Goal: Task Accomplishment & Management: Complete application form

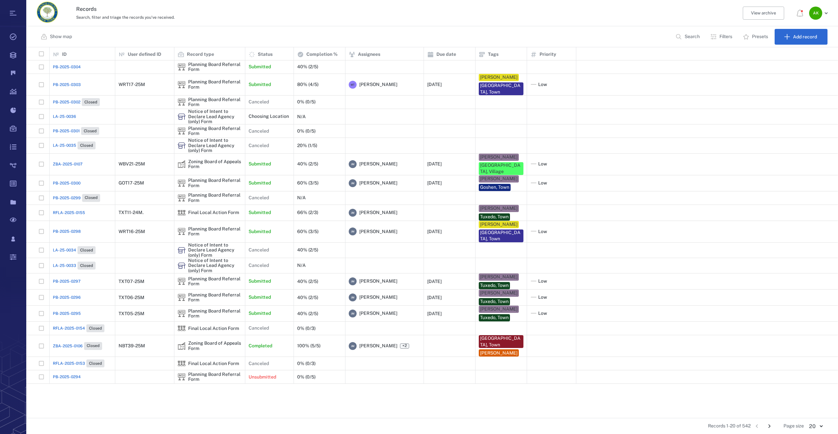
click at [65, 67] on span "PB-2025-0304" at bounding box center [67, 67] width 28 height 6
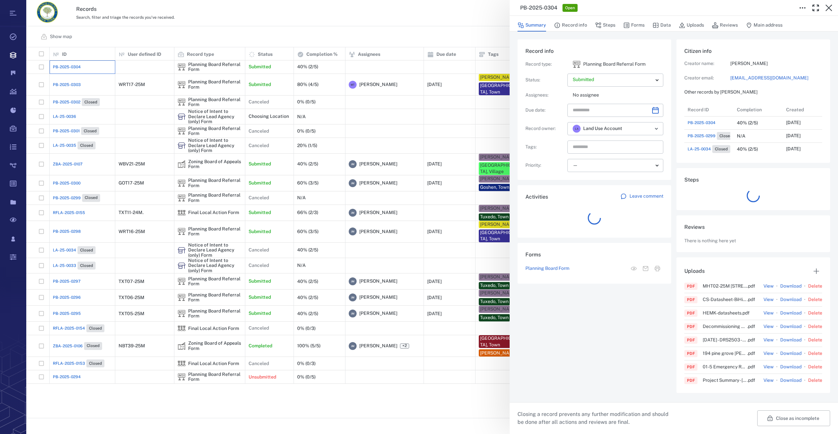
scroll to position [5, 5]
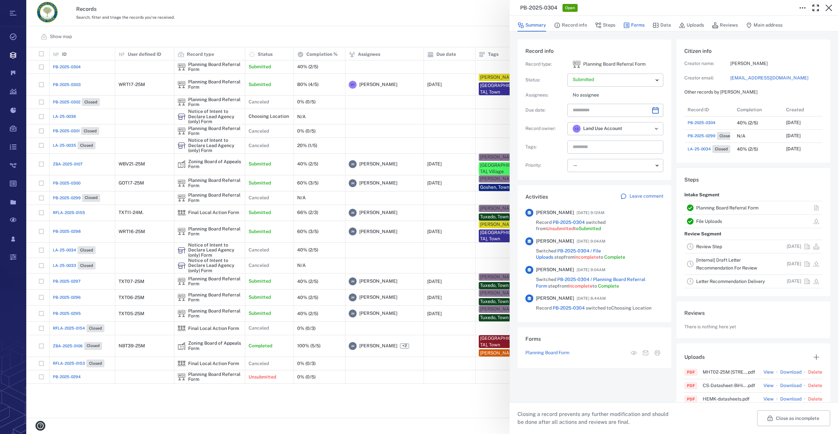
click at [638, 27] on button "Forms" at bounding box center [634, 25] width 21 height 12
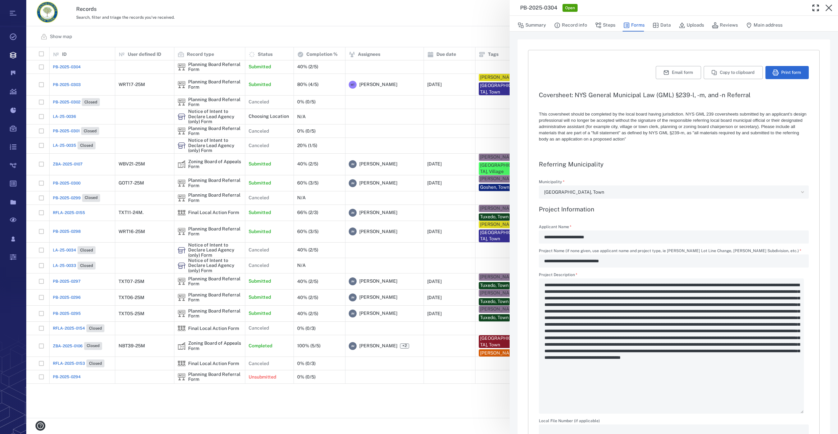
type textarea "*"
click at [602, 24] on button "Steps" at bounding box center [605, 25] width 20 height 12
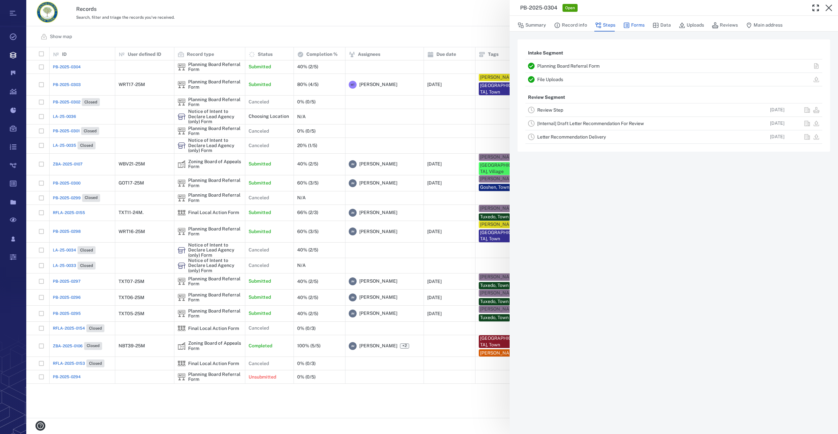
click at [637, 23] on button "Forms" at bounding box center [634, 25] width 21 height 12
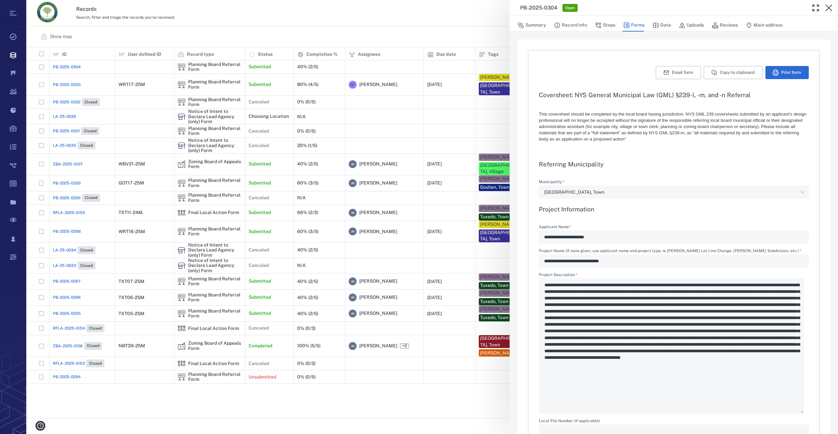
type textarea "*"
click at [593, 194] on div "[GEOGRAPHIC_DATA], Town" at bounding box center [671, 193] width 254 height 8
click at [583, 191] on div "[GEOGRAPHIC_DATA], Town" at bounding box center [671, 193] width 254 height 8
click at [829, 7] on icon "button" at bounding box center [829, 8] width 8 height 8
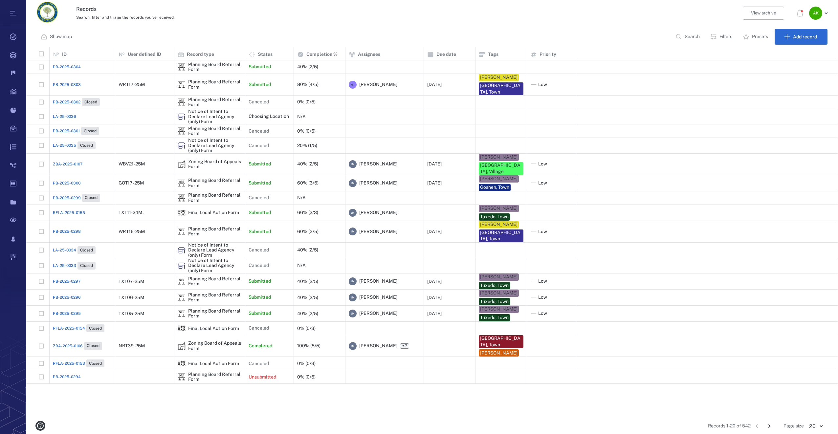
click at [68, 66] on span "PB-2025-0304" at bounding box center [67, 67] width 28 height 6
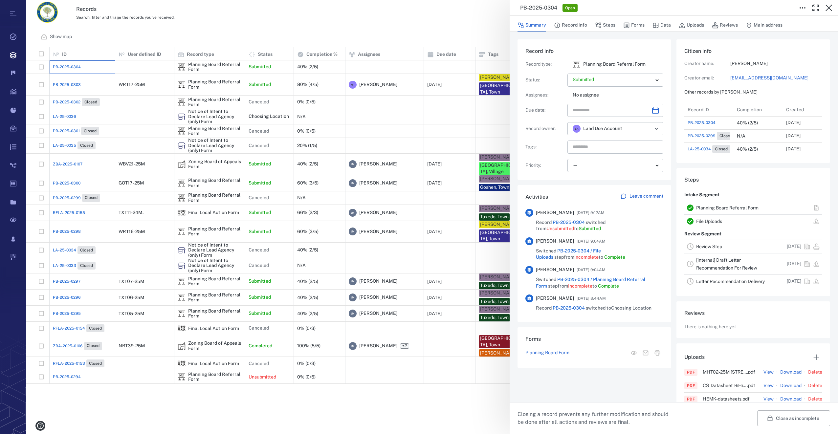
scroll to position [66, 126]
drag, startPoint x: 832, startPoint y: 6, endPoint x: 172, endPoint y: 171, distance: 679.6
click at [832, 6] on icon "button" at bounding box center [829, 8] width 7 height 7
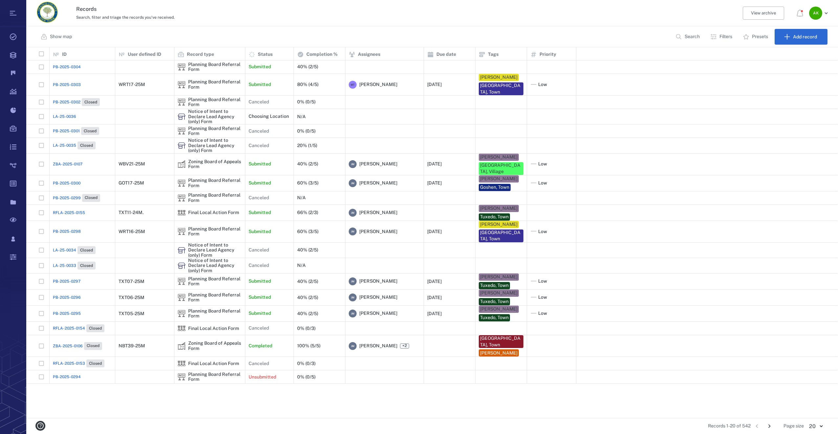
click at [696, 37] on p "Search" at bounding box center [692, 37] width 15 height 7
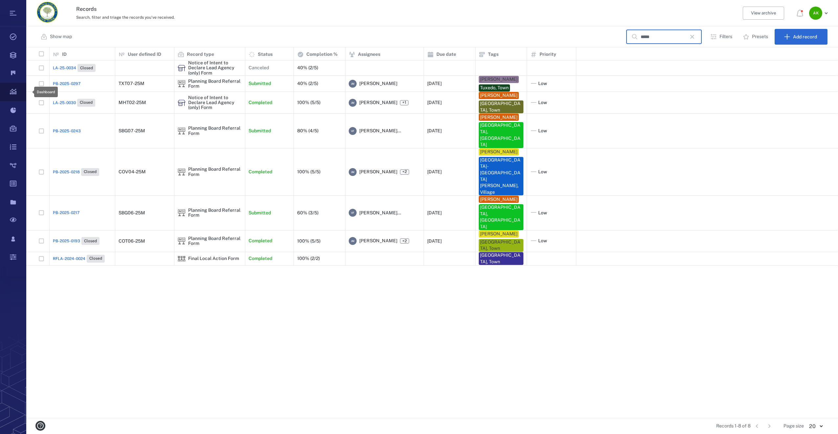
scroll to position [366, 807]
type input "*****"
click at [696, 36] on icon "button" at bounding box center [693, 37] width 8 height 8
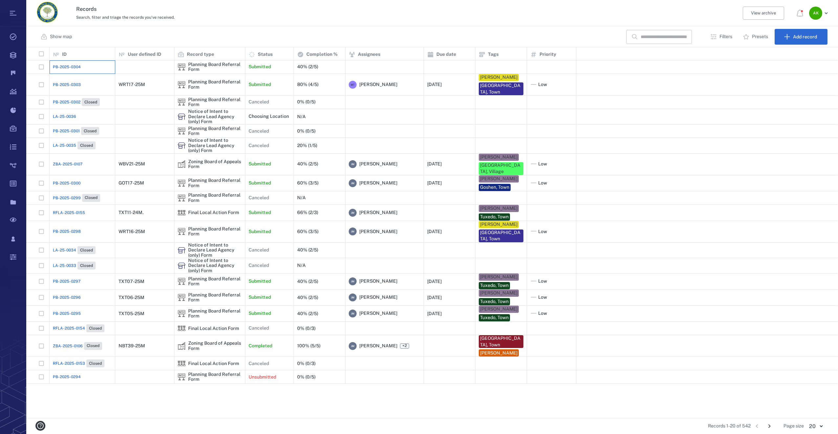
click at [73, 63] on div "PB-2025-0304" at bounding box center [82, 66] width 59 height 13
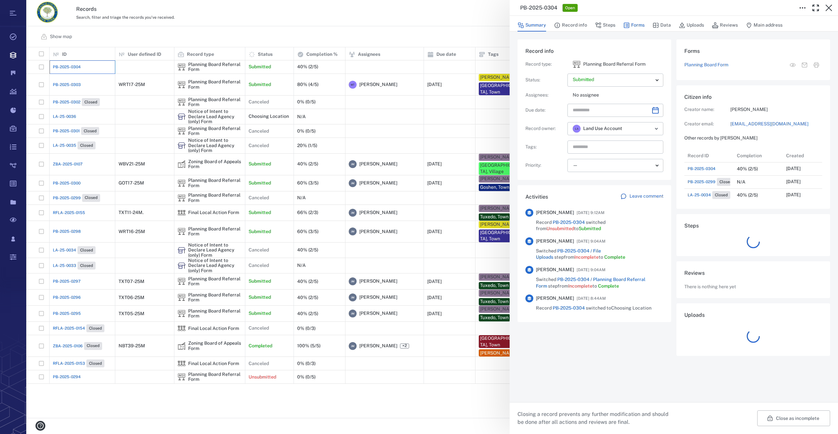
scroll to position [66, 126]
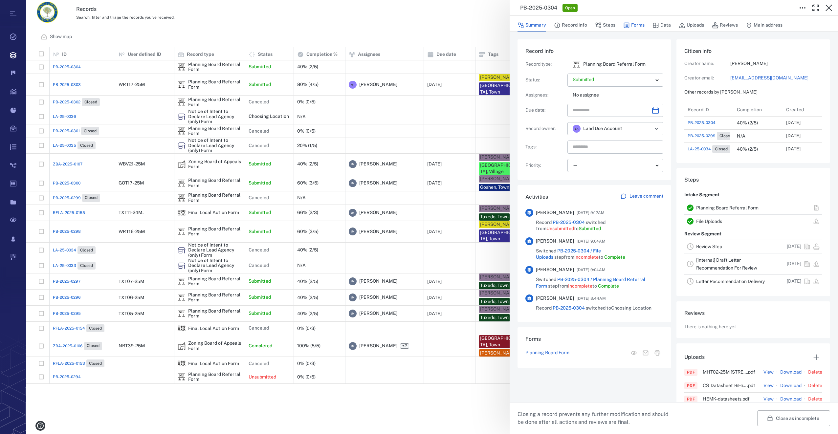
click at [640, 25] on button "Forms" at bounding box center [634, 25] width 21 height 12
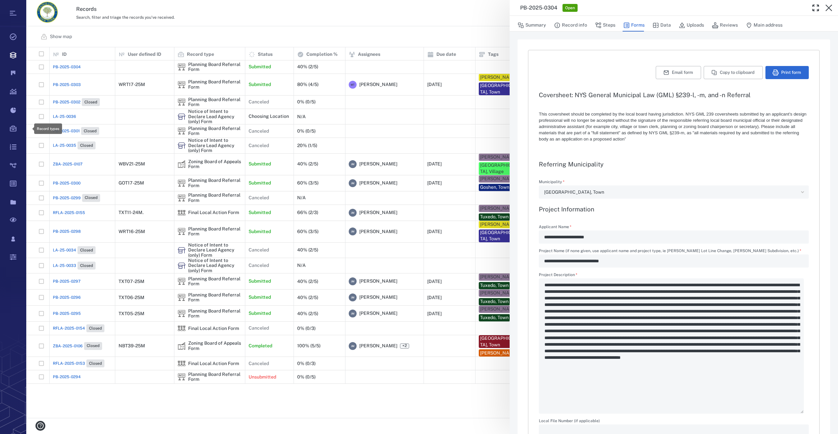
scroll to position [366, 807]
click at [534, 26] on button "Summary" at bounding box center [532, 25] width 29 height 12
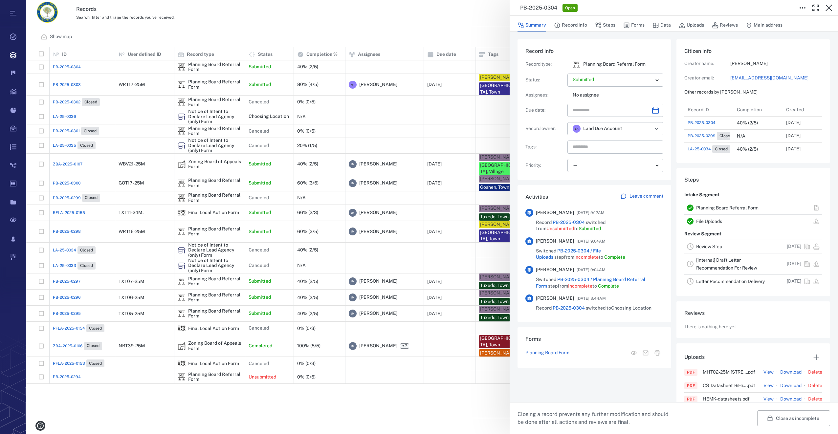
scroll to position [66, 126]
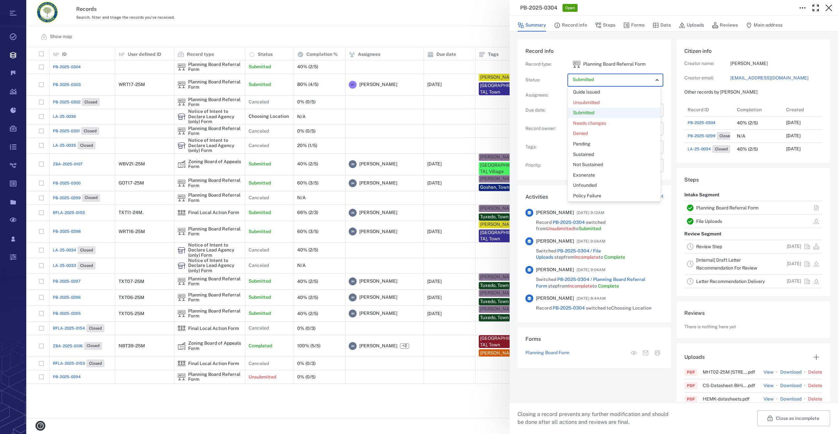
click at [657, 79] on body "Tasks Records Boards Dashboard Reports Record types Guide steps Rules Form buil…" at bounding box center [419, 217] width 838 height 434
click at [657, 79] on div at bounding box center [419, 217] width 838 height 434
click at [656, 112] on icon "Choose date" at bounding box center [656, 110] width 8 height 8
click at [660, 126] on icon "Next month" at bounding box center [663, 128] width 8 height 8
click at [634, 168] on button "11" at bounding box center [634, 168] width 12 height 12
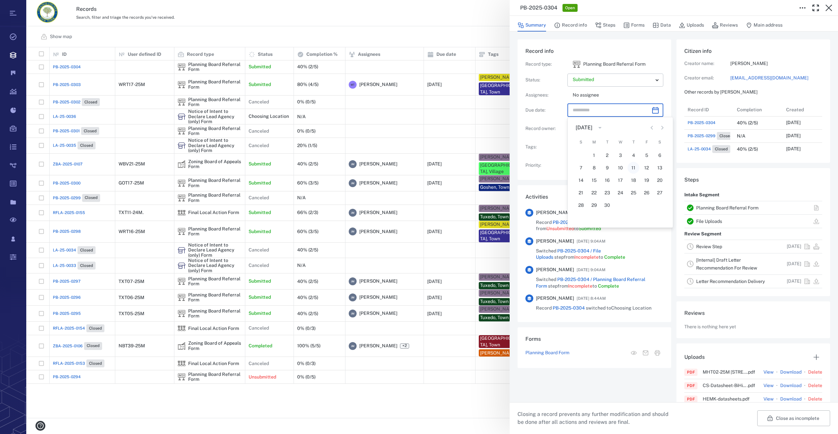
type input "**********"
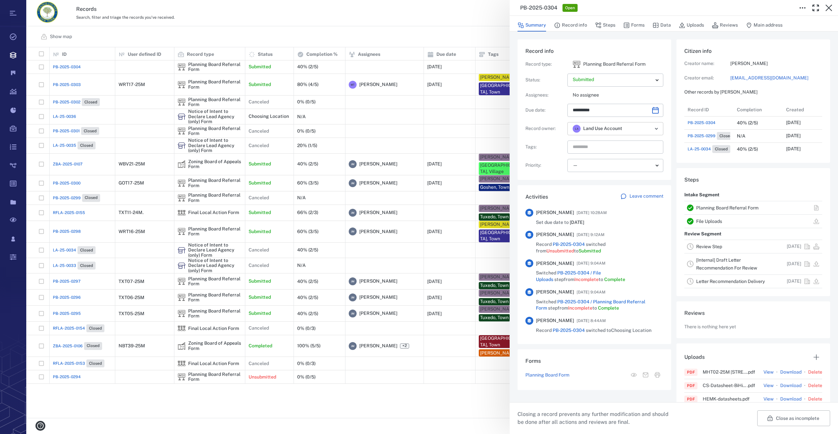
click at [655, 129] on icon "Open" at bounding box center [657, 129] width 8 height 8
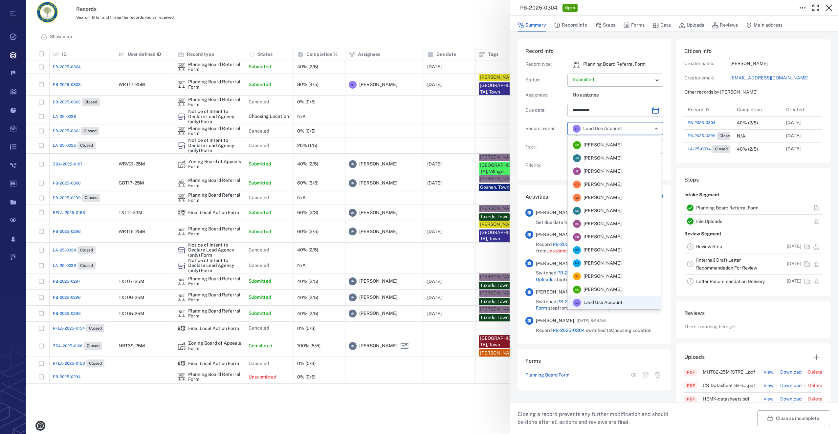
scroll to position [10, 0]
click at [608, 200] on span "[PERSON_NAME]" at bounding box center [603, 197] width 38 height 7
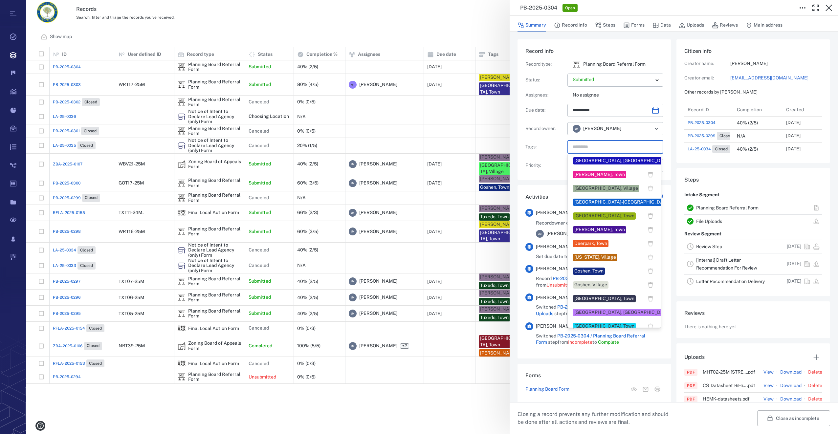
click at [605, 148] on input "text" at bounding box center [608, 147] width 72 height 9
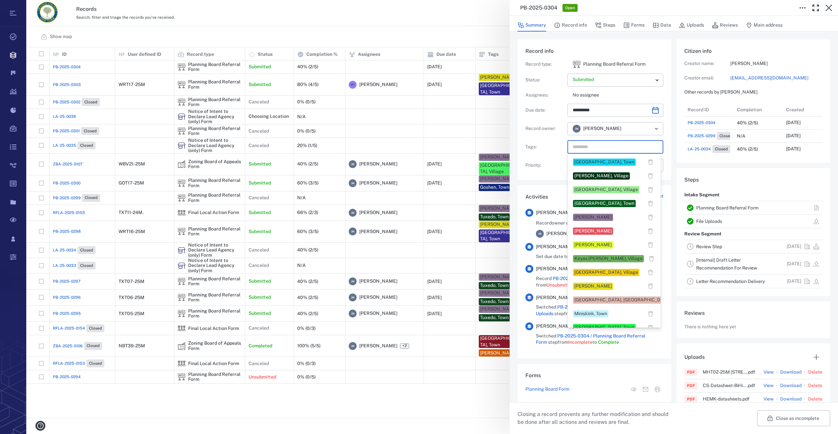
scroll to position [296, 0]
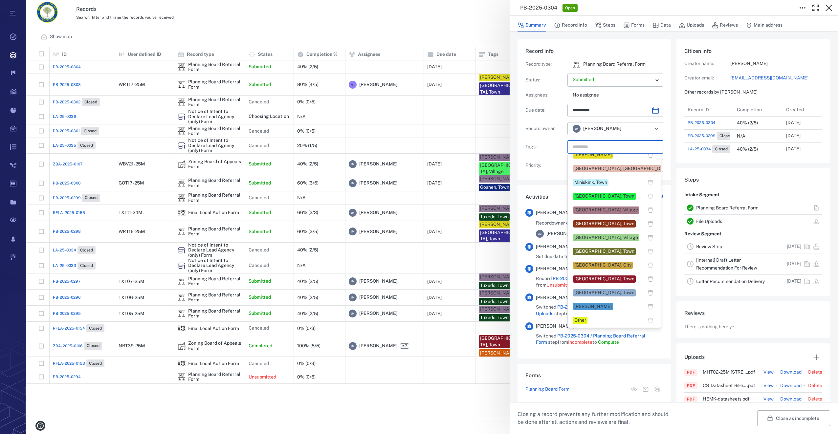
click at [607, 251] on div "[GEOGRAPHIC_DATA], Town" at bounding box center [605, 251] width 60 height 7
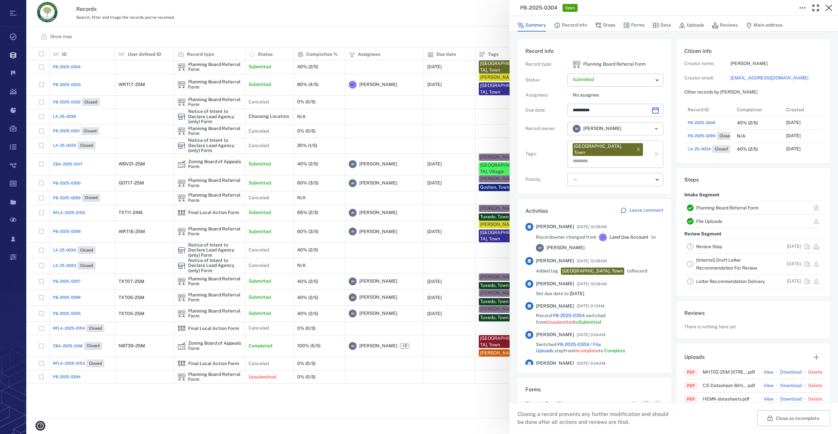
click at [635, 157] on input "text" at bounding box center [608, 161] width 72 height 9
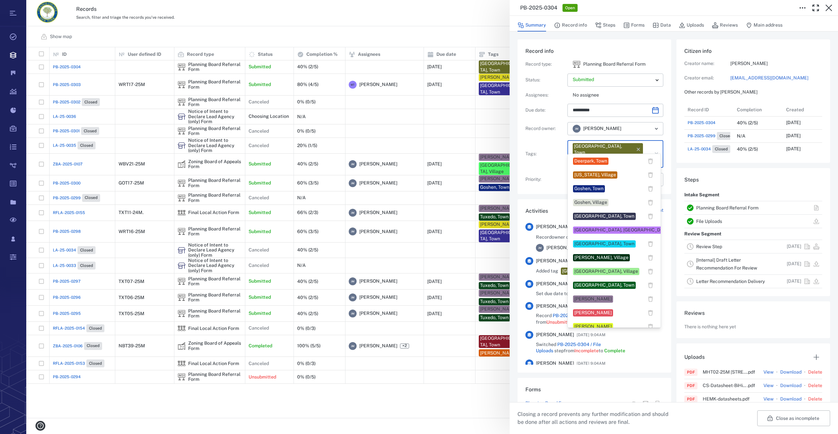
scroll to position [131, 0]
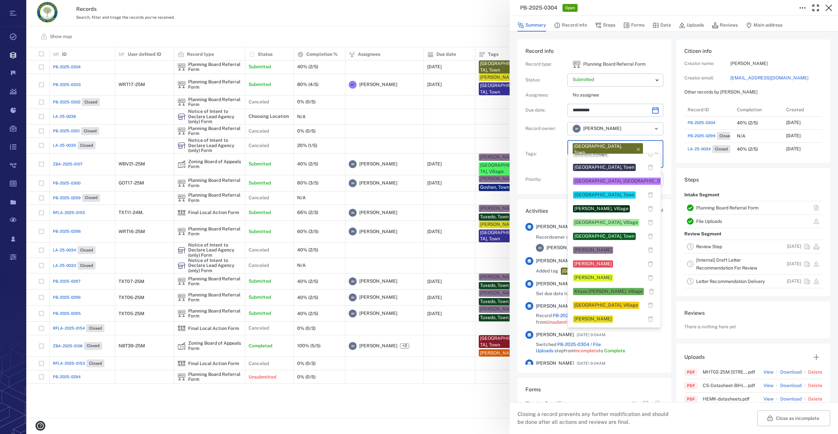
click at [583, 248] on div "[PERSON_NAME]" at bounding box center [593, 250] width 37 height 7
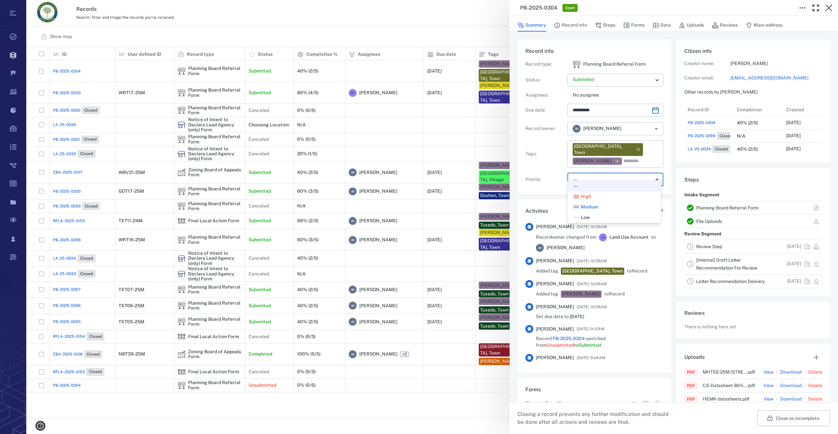
click at [601, 171] on body "Tasks Records Boards Dashboard Reports Record types Guide steps Rules Form buil…" at bounding box center [419, 217] width 838 height 434
click at [597, 218] on div "Low" at bounding box center [614, 218] width 82 height 7
type input "**"
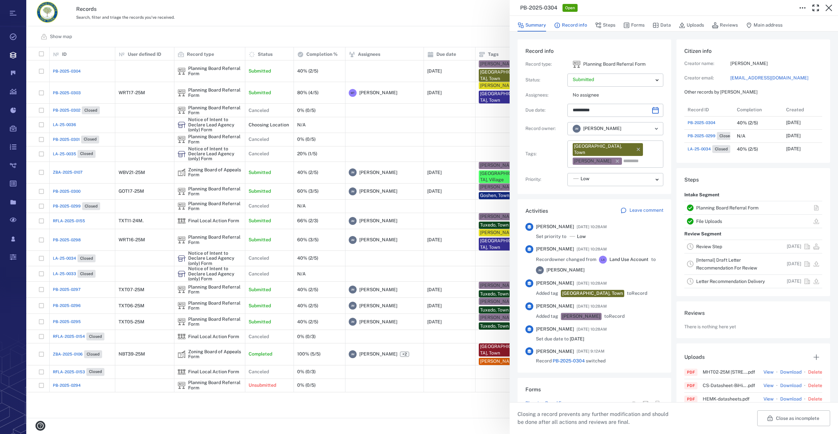
click at [573, 29] on button "Record info" at bounding box center [570, 25] width 33 height 12
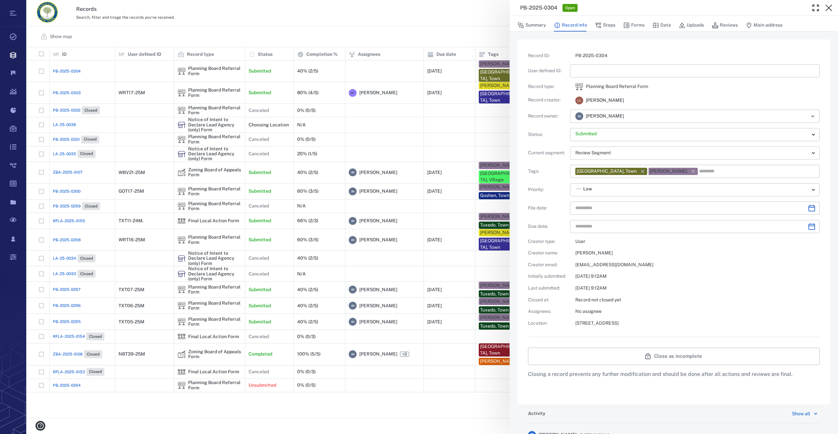
type input "**********"
click at [586, 73] on input "text" at bounding box center [695, 70] width 239 height 13
type input "**********"
click at [809, 206] on icon "Choose date" at bounding box center [812, 208] width 7 height 7
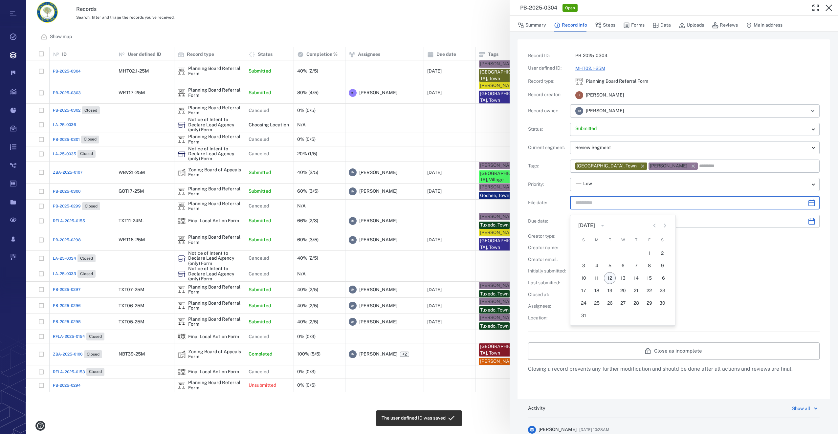
click at [613, 275] on button "12" at bounding box center [610, 278] width 12 height 12
type input "**********"
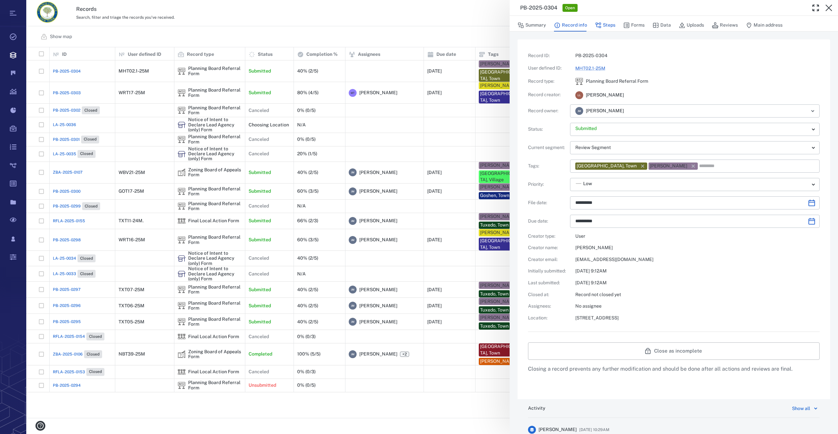
click at [602, 24] on button "Steps" at bounding box center [605, 25] width 20 height 12
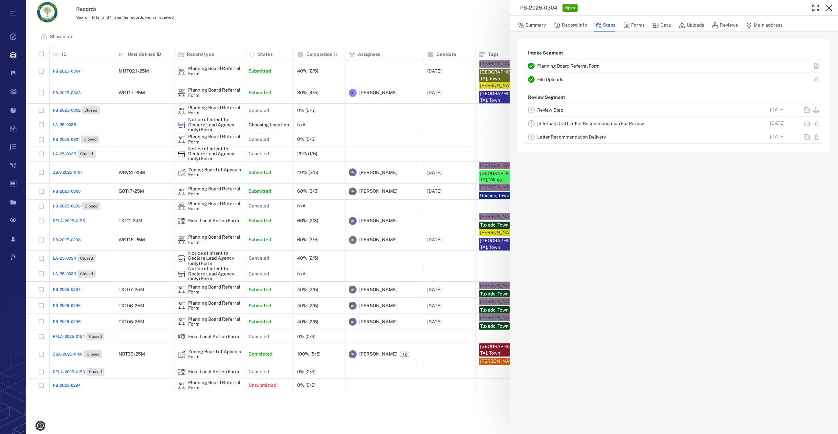
click at [547, 109] on link "Review Step" at bounding box center [550, 109] width 26 height 5
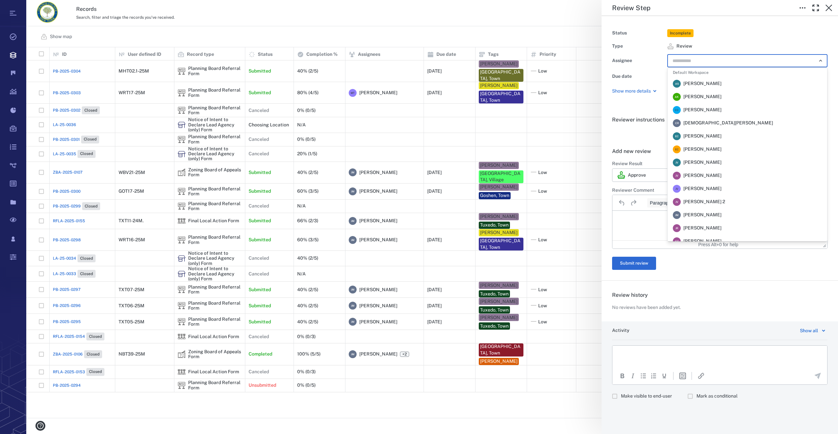
click at [697, 57] on input "text" at bounding box center [740, 60] width 136 height 9
drag, startPoint x: 707, startPoint y: 214, endPoint x: 94, endPoint y: 3, distance: 648.4
click at [707, 214] on span "[PERSON_NAME]" at bounding box center [703, 215] width 38 height 7
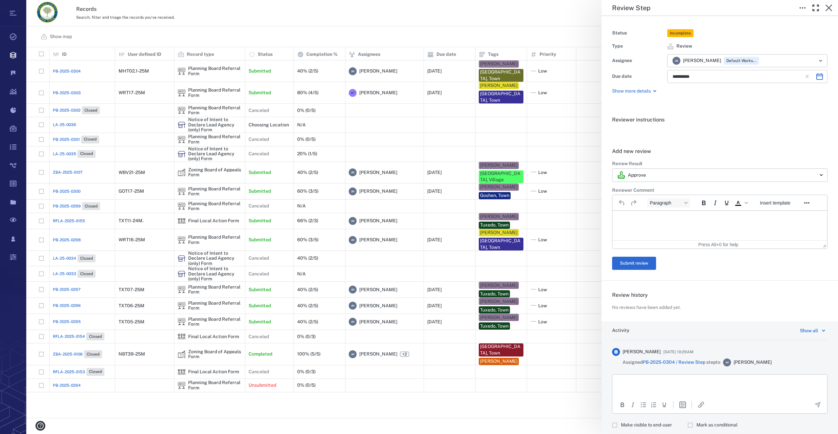
click at [816, 78] on icon "Choose date, selected date is Sep 24, 2025" at bounding box center [820, 77] width 8 height 8
click at [730, 131] on button "11" at bounding box center [734, 134] width 12 height 12
type input "**********"
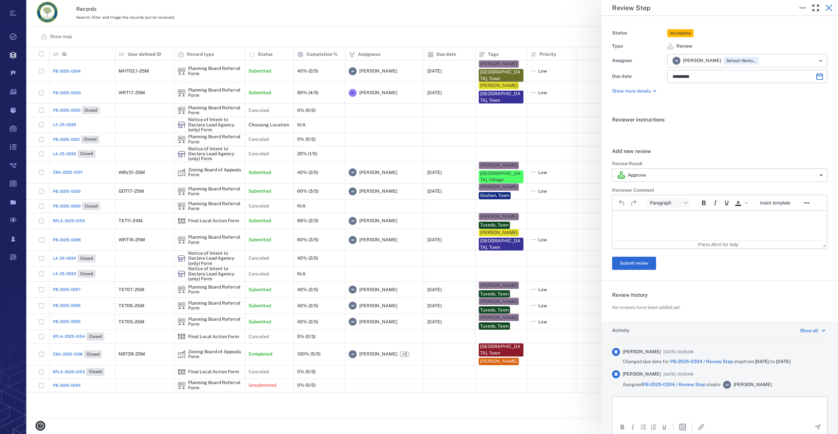
click at [827, 8] on icon "button" at bounding box center [829, 8] width 8 height 8
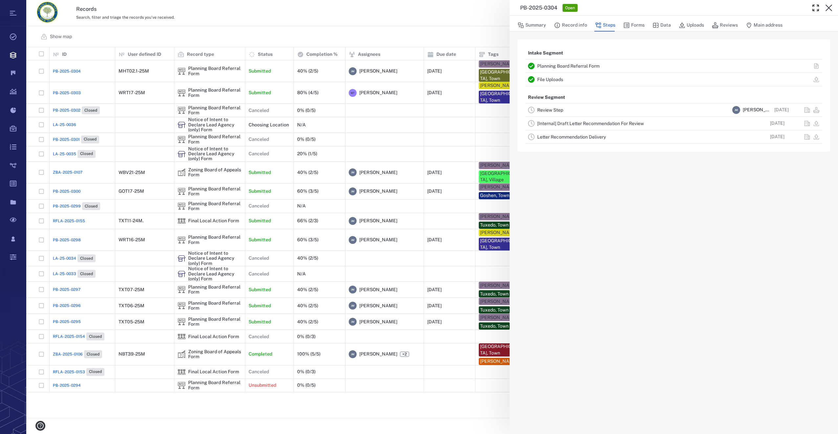
click at [827, 8] on icon "button" at bounding box center [829, 8] width 8 height 8
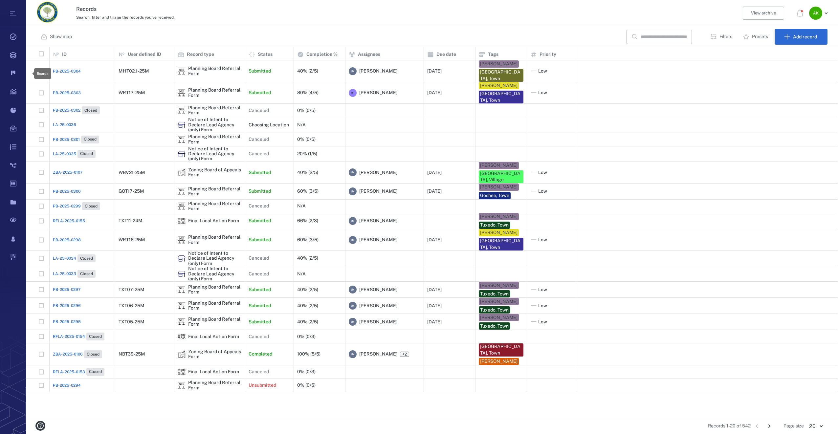
scroll to position [366, 807]
click at [70, 69] on span "PB-2025-0304" at bounding box center [67, 71] width 28 height 6
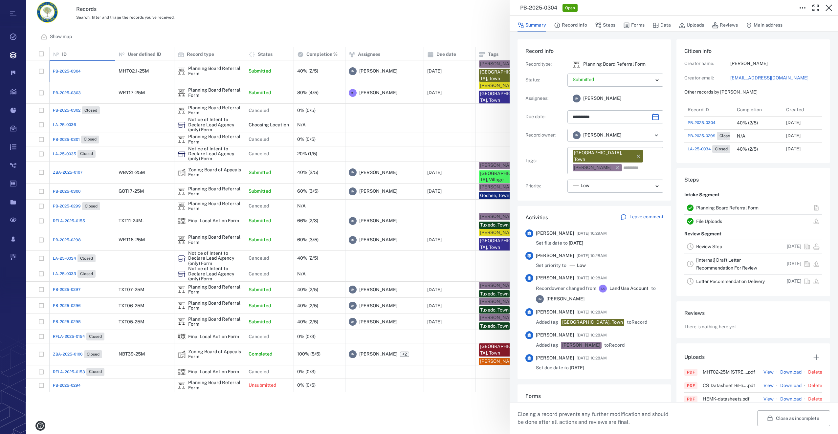
type input "**********"
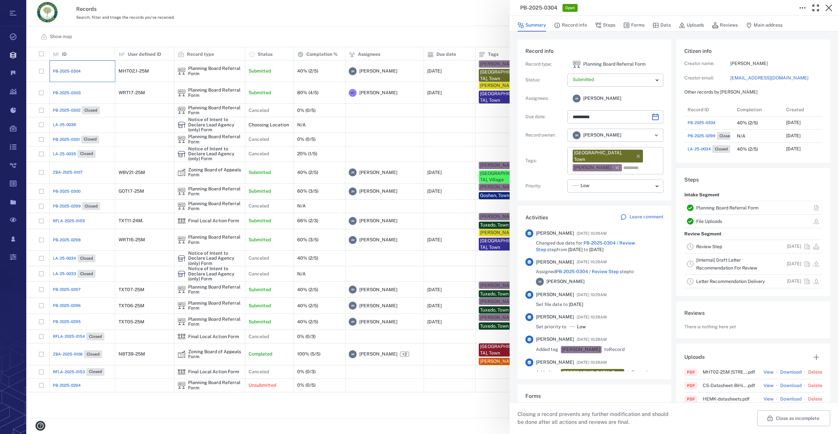
scroll to position [66, 126]
click at [697, 27] on button "Uploads" at bounding box center [691, 25] width 25 height 12
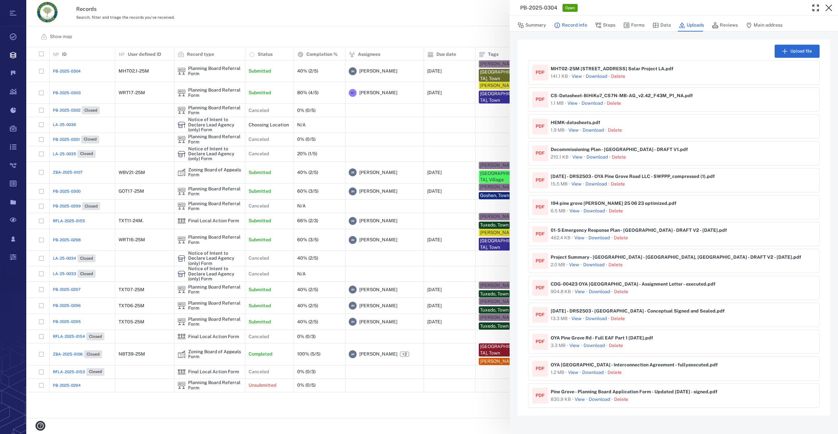
click at [572, 21] on button "Record info" at bounding box center [570, 25] width 33 height 12
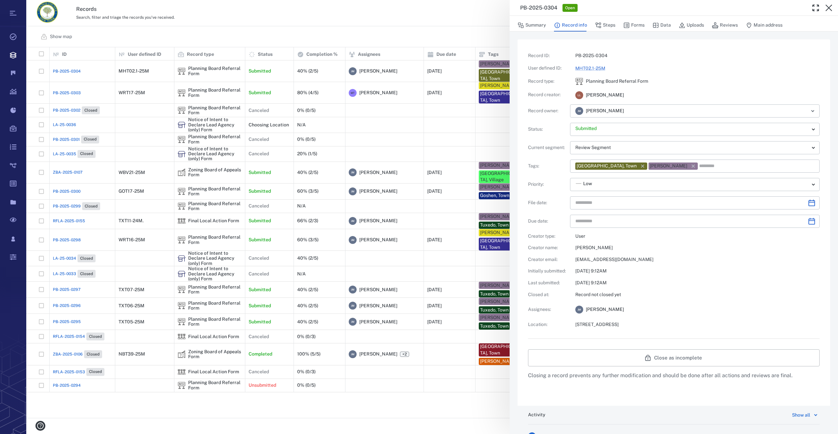
type input "**********"
click at [636, 26] on button "Forms" at bounding box center [634, 25] width 21 height 12
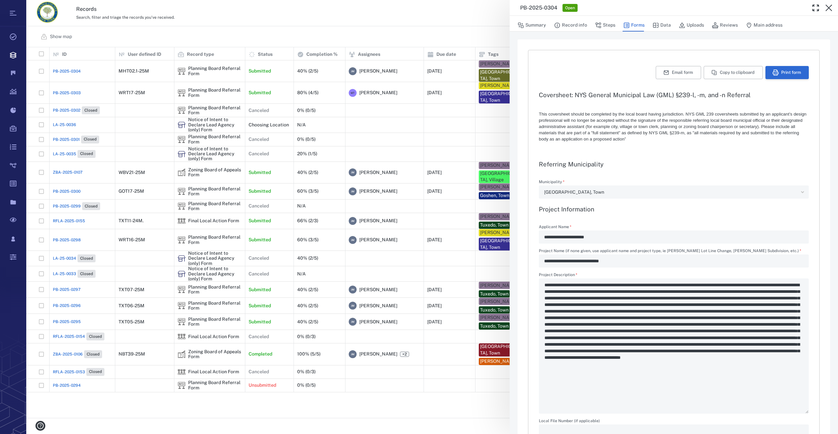
type textarea "*"
click at [788, 71] on button "Print form" at bounding box center [787, 72] width 43 height 13
click at [834, 6] on button "button" at bounding box center [829, 7] width 13 height 13
